Goal: Task Accomplishment & Management: Use online tool/utility

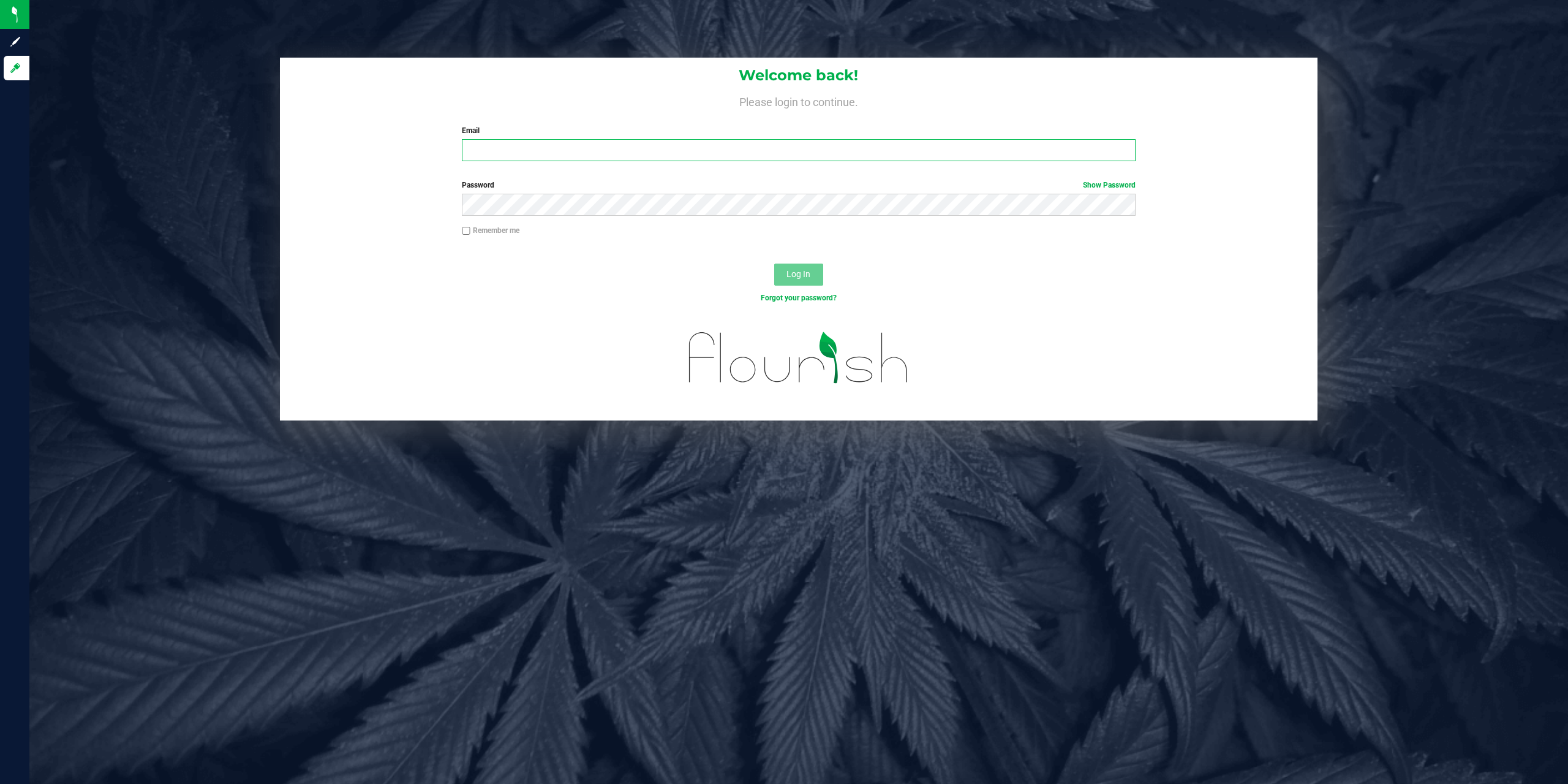
click at [937, 154] on input "Email" at bounding box center [799, 150] width 674 height 22
type input "[EMAIL_ADDRESS][DOMAIN_NAME]"
click at [774, 263] on button "Log In" at bounding box center [799, 274] width 49 height 22
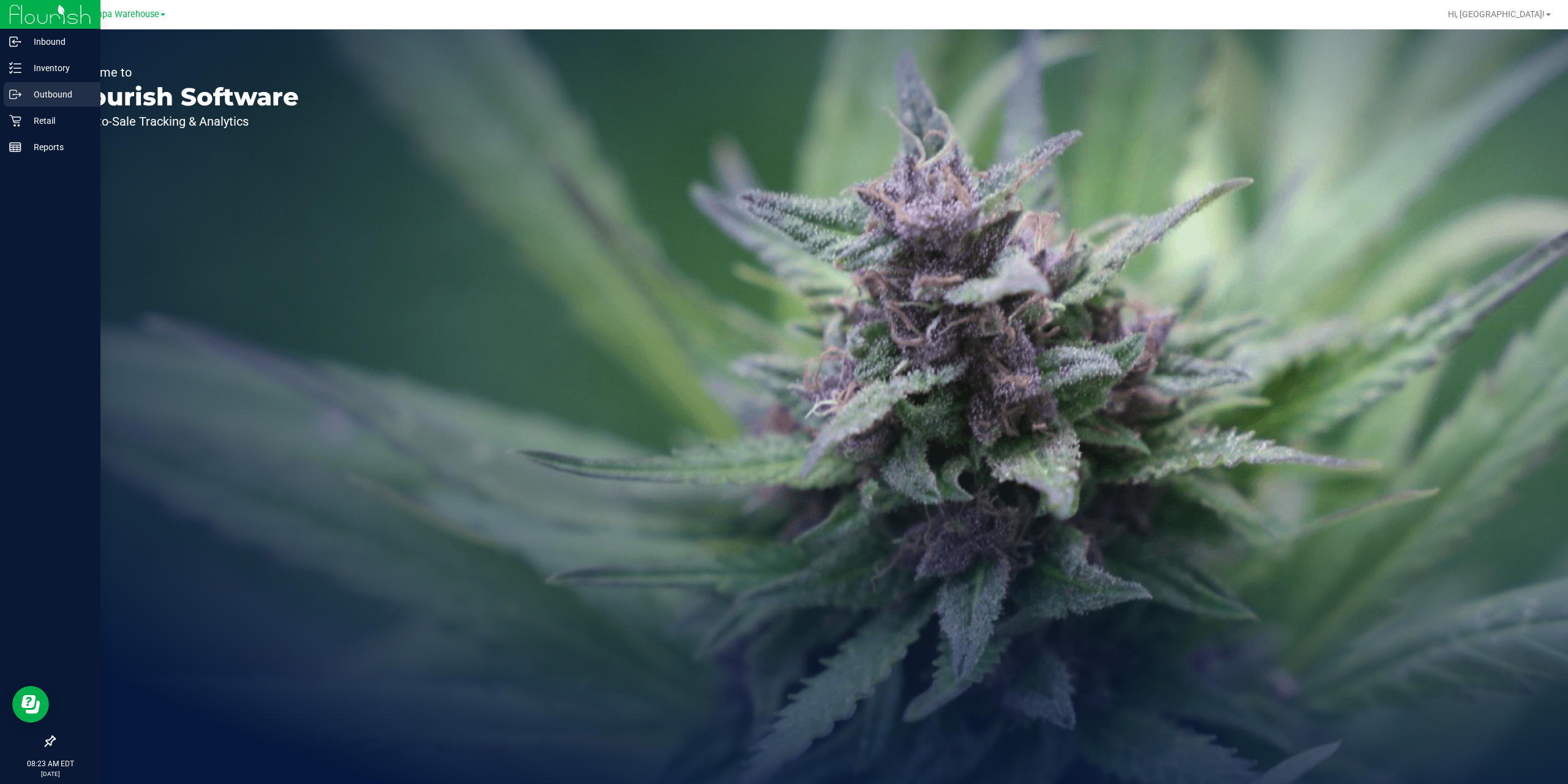
click at [23, 91] on p "Outbound" at bounding box center [59, 95] width 74 height 15
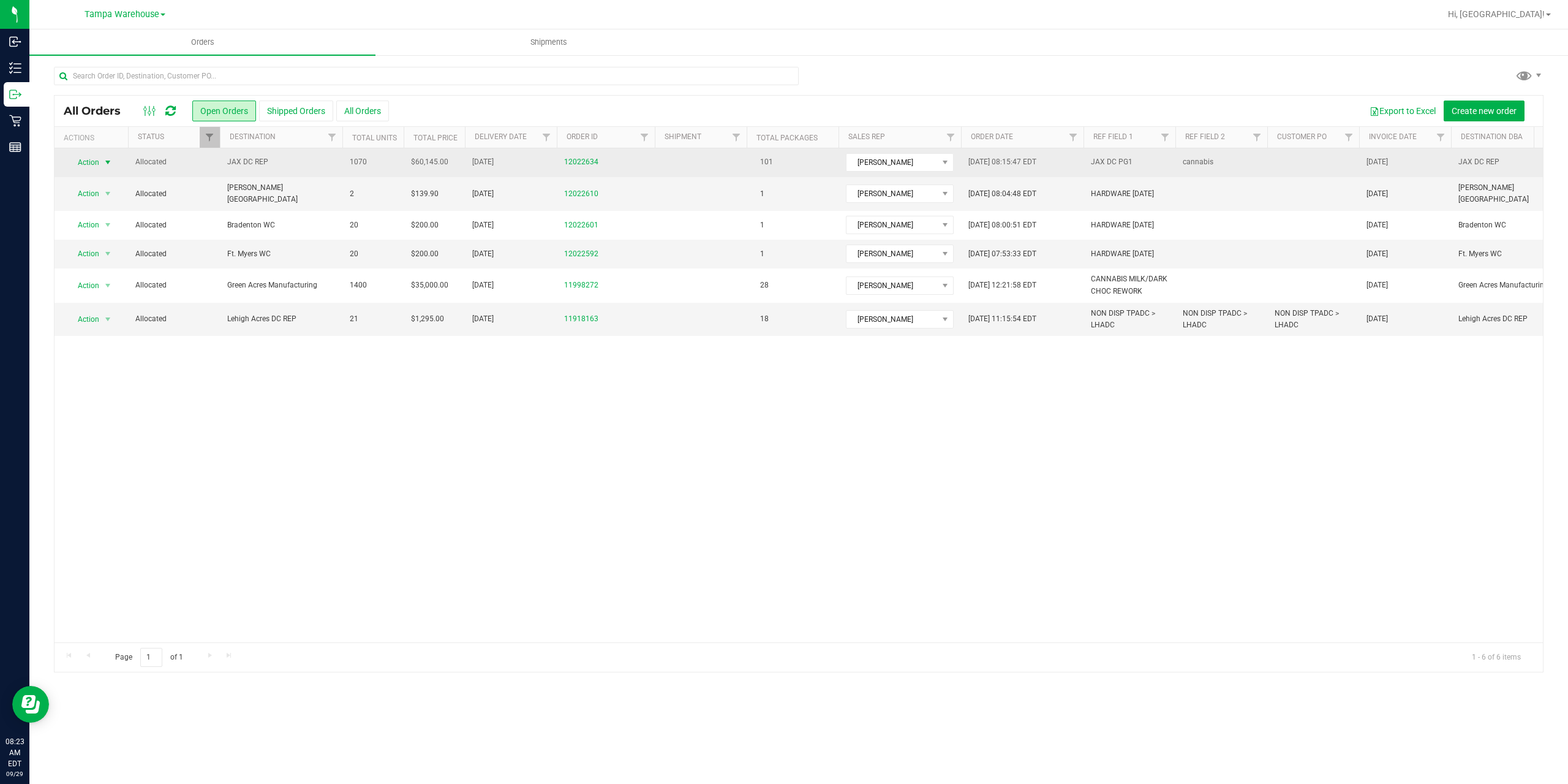
click at [90, 163] on span "Action" at bounding box center [83, 163] width 33 height 17
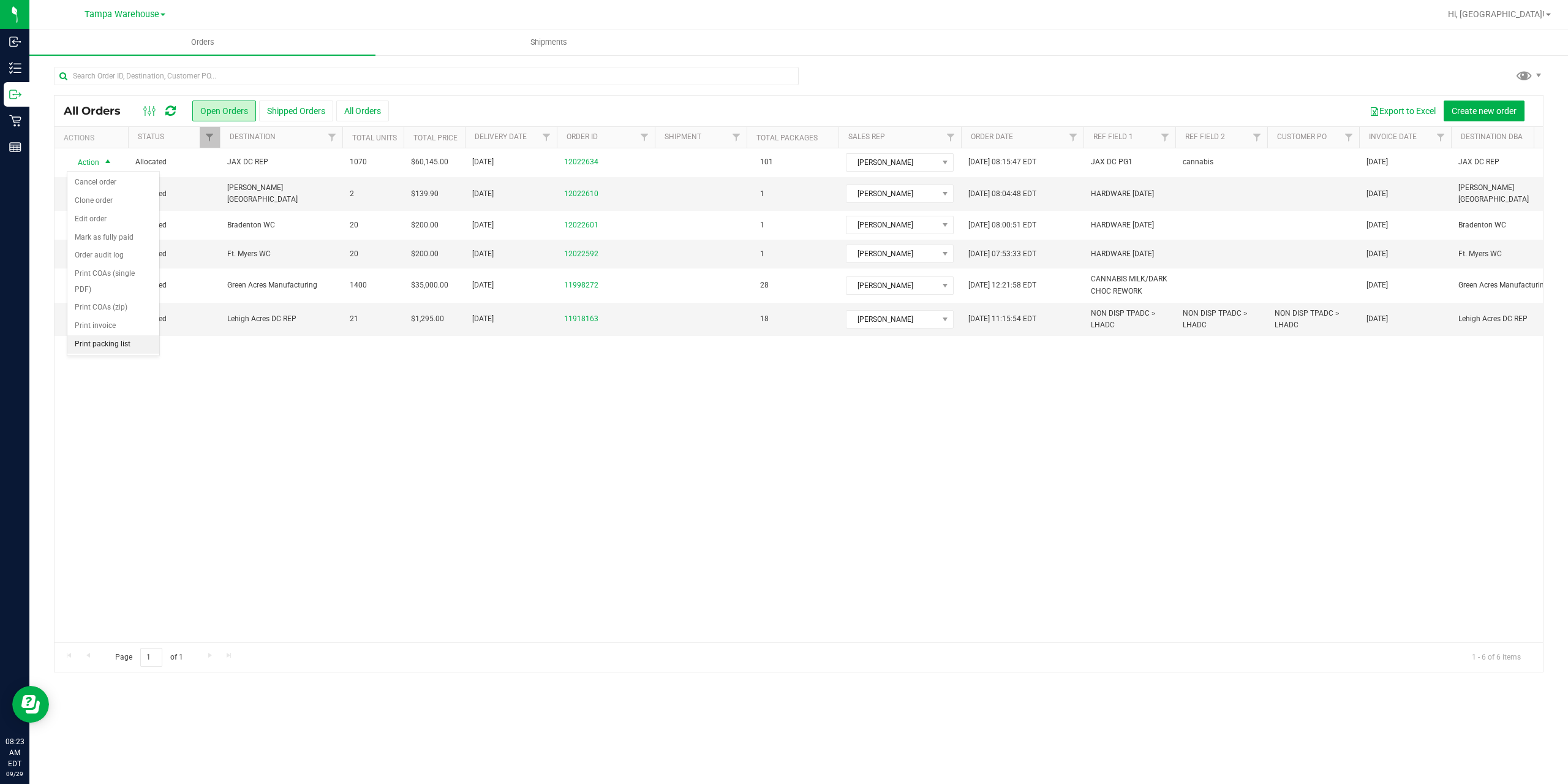
click at [111, 344] on li "Print packing list" at bounding box center [113, 344] width 92 height 18
click at [1524, 13] on span "Hi, [GEOGRAPHIC_DATA]!" at bounding box center [1497, 14] width 97 height 9
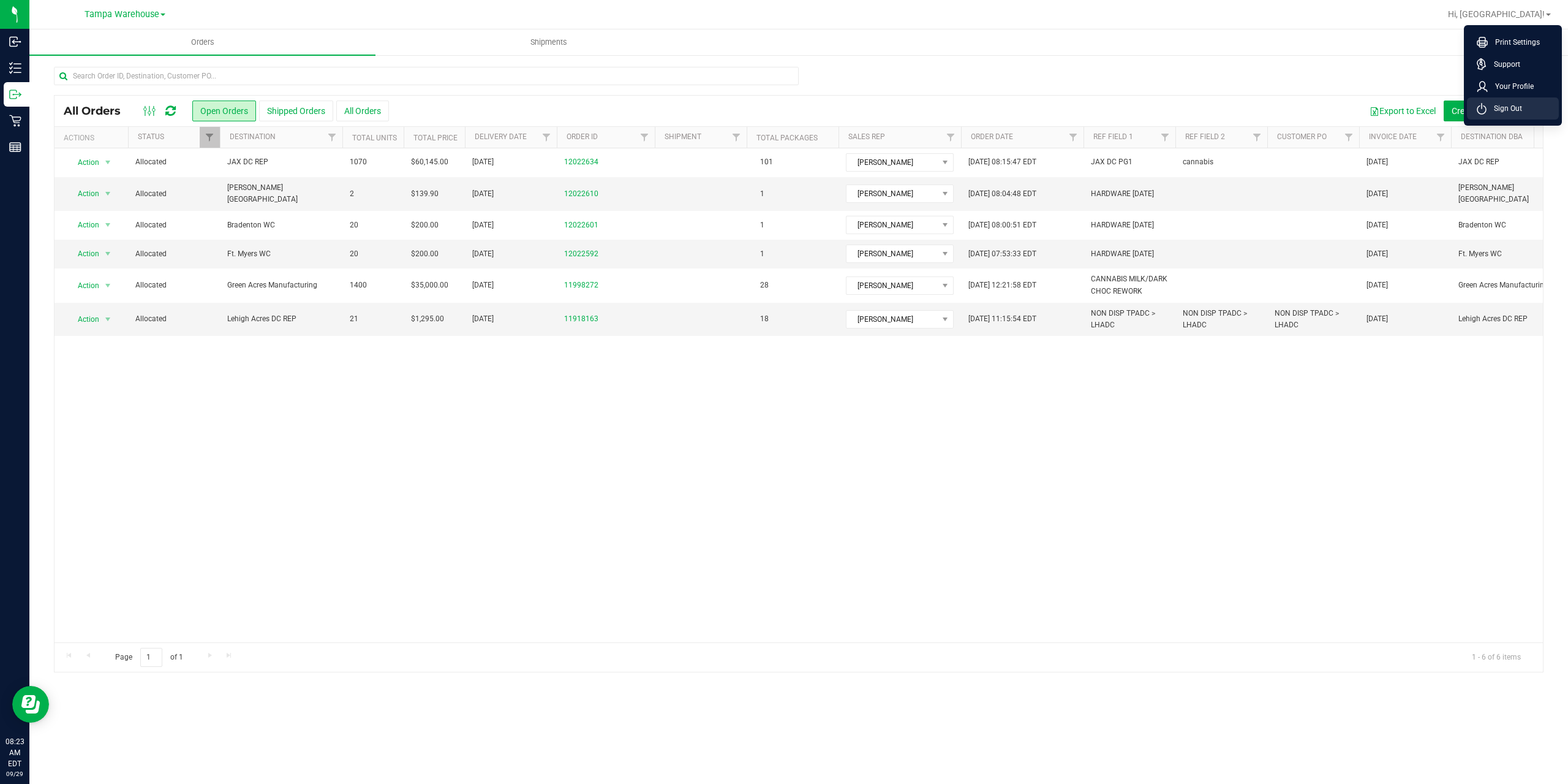
click at [1506, 98] on li "Sign Out" at bounding box center [1513, 108] width 92 height 22
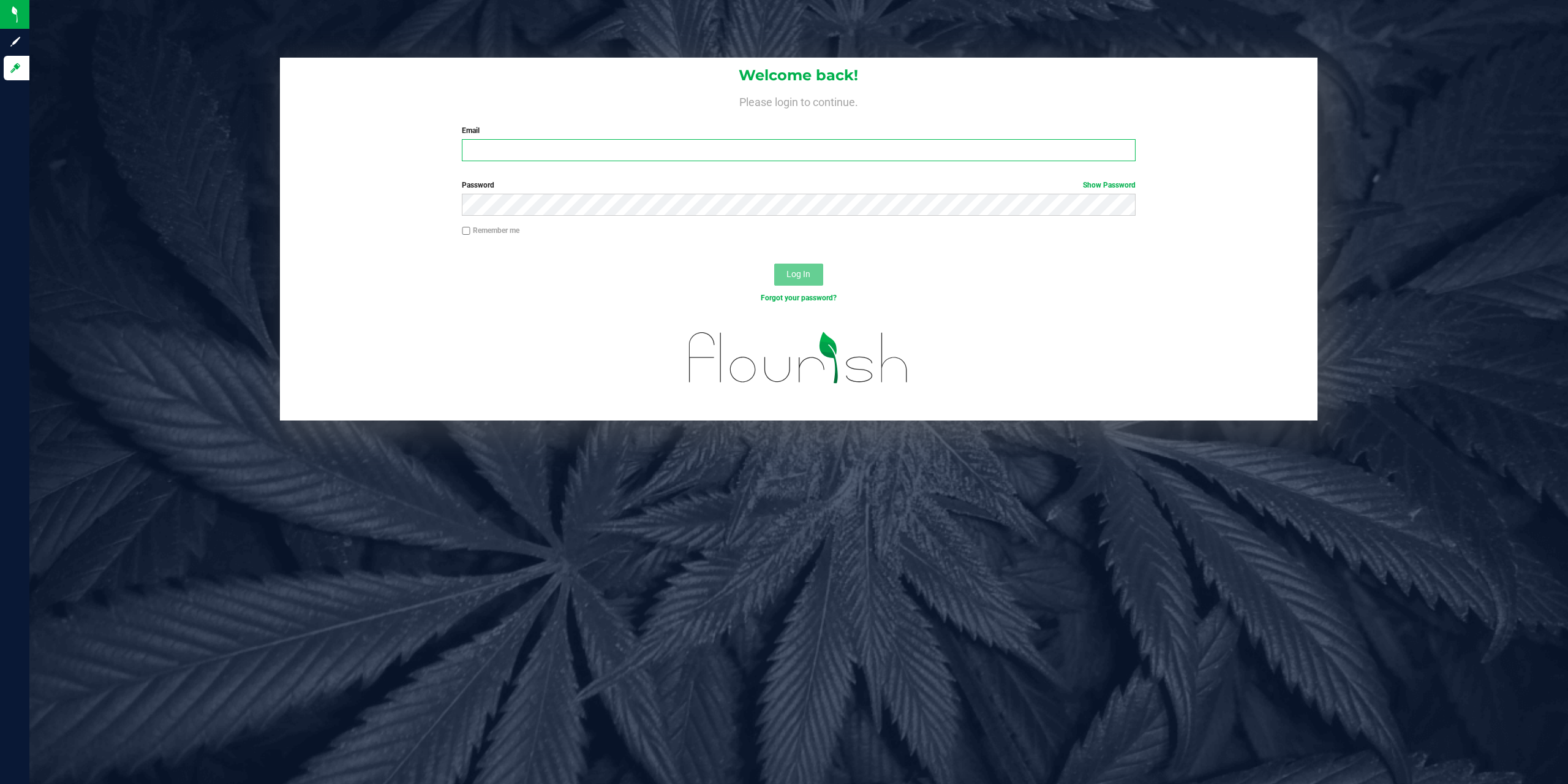
click at [616, 147] on input "Email" at bounding box center [799, 150] width 674 height 22
paste input "[EMAIL_ADDRESS][DOMAIN_NAME]"
type input "[EMAIL_ADDRESS][DOMAIN_NAME]"
click at [774, 263] on button "Log In" at bounding box center [799, 274] width 49 height 22
